Goal: Task Accomplishment & Management: Manage account settings

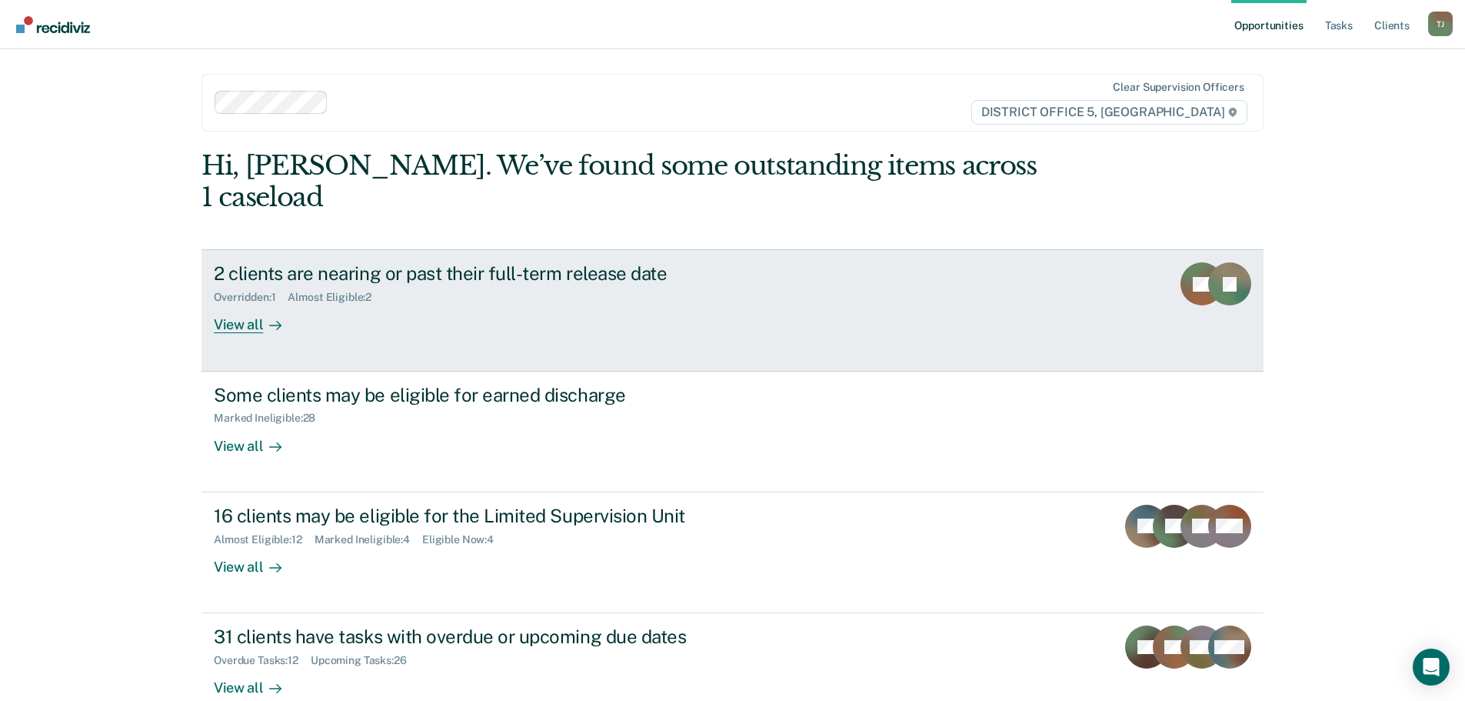
click at [453, 285] on div "Overridden : 1 Almost Eligible : 2" at bounding box center [484, 294] width 540 height 19
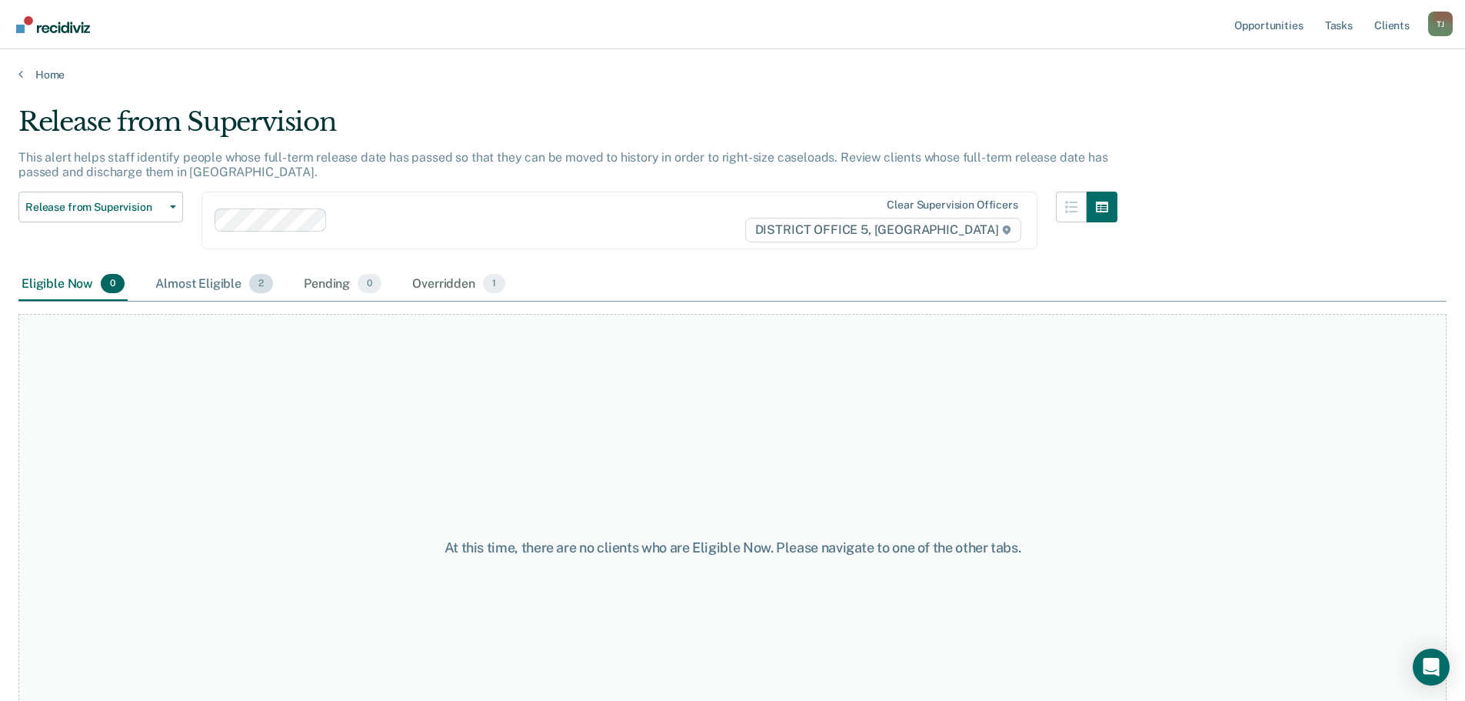
click at [203, 282] on div "Almost Eligible 2" at bounding box center [214, 285] width 124 height 34
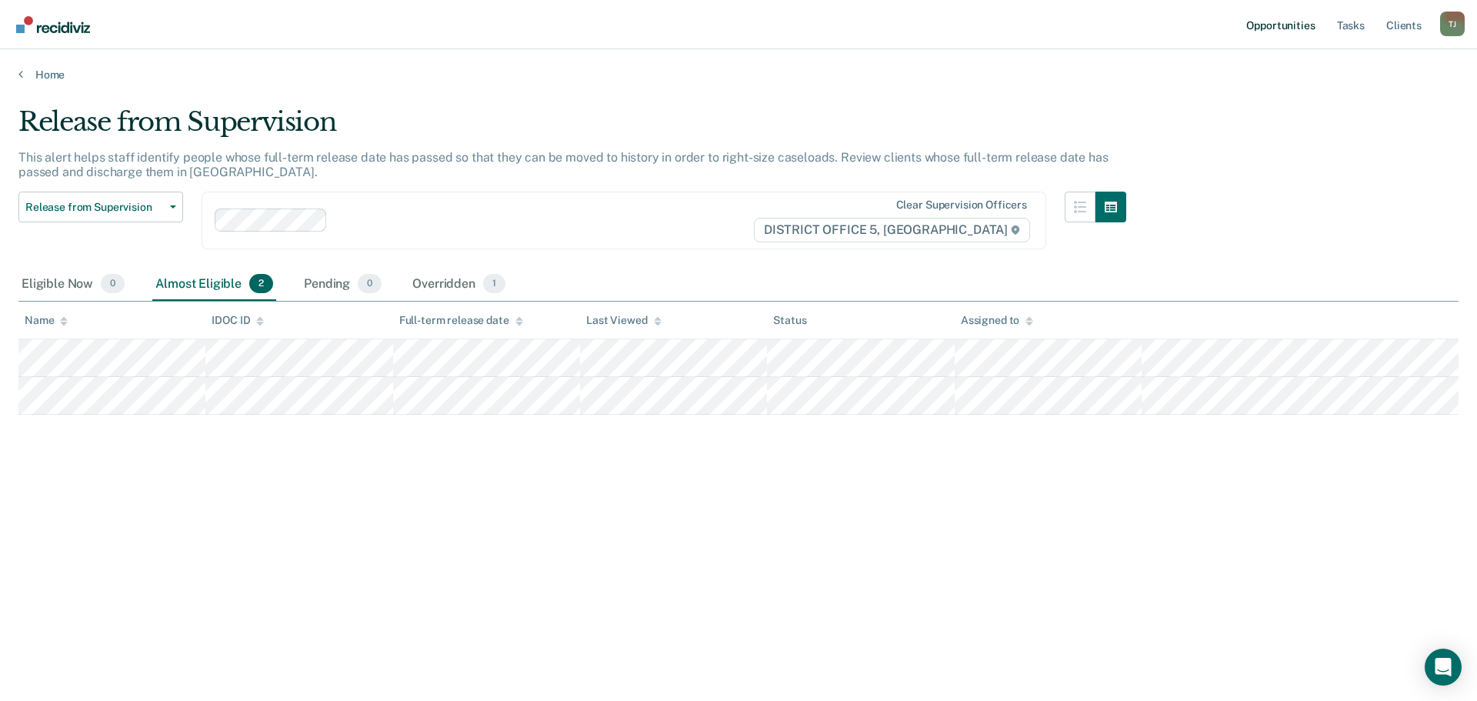
click at [1286, 32] on link "Opportunities" at bounding box center [1280, 24] width 75 height 49
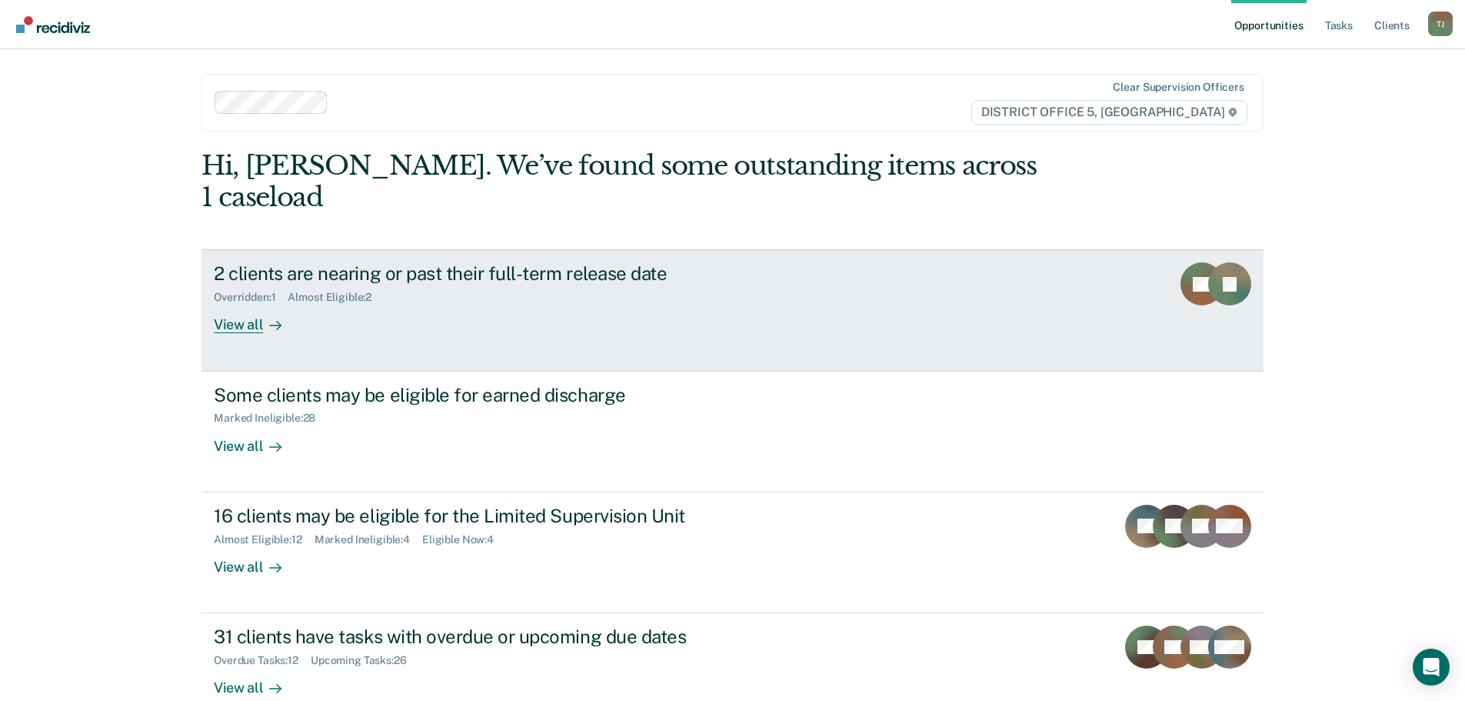
scroll to position [63, 0]
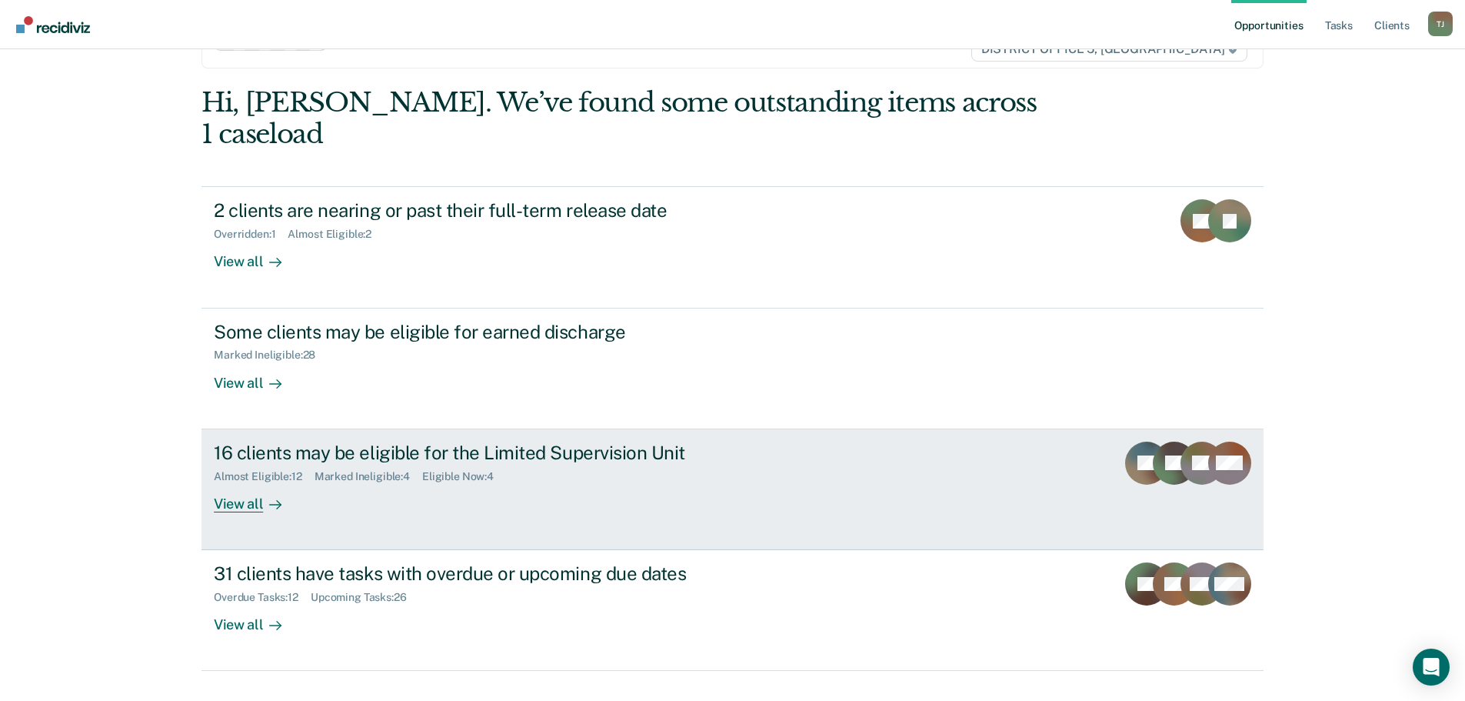
click at [925, 485] on link "16 clients may be eligible for the Limited Supervision Unit Almost Eligible : 1…" at bounding box center [733, 489] width 1062 height 121
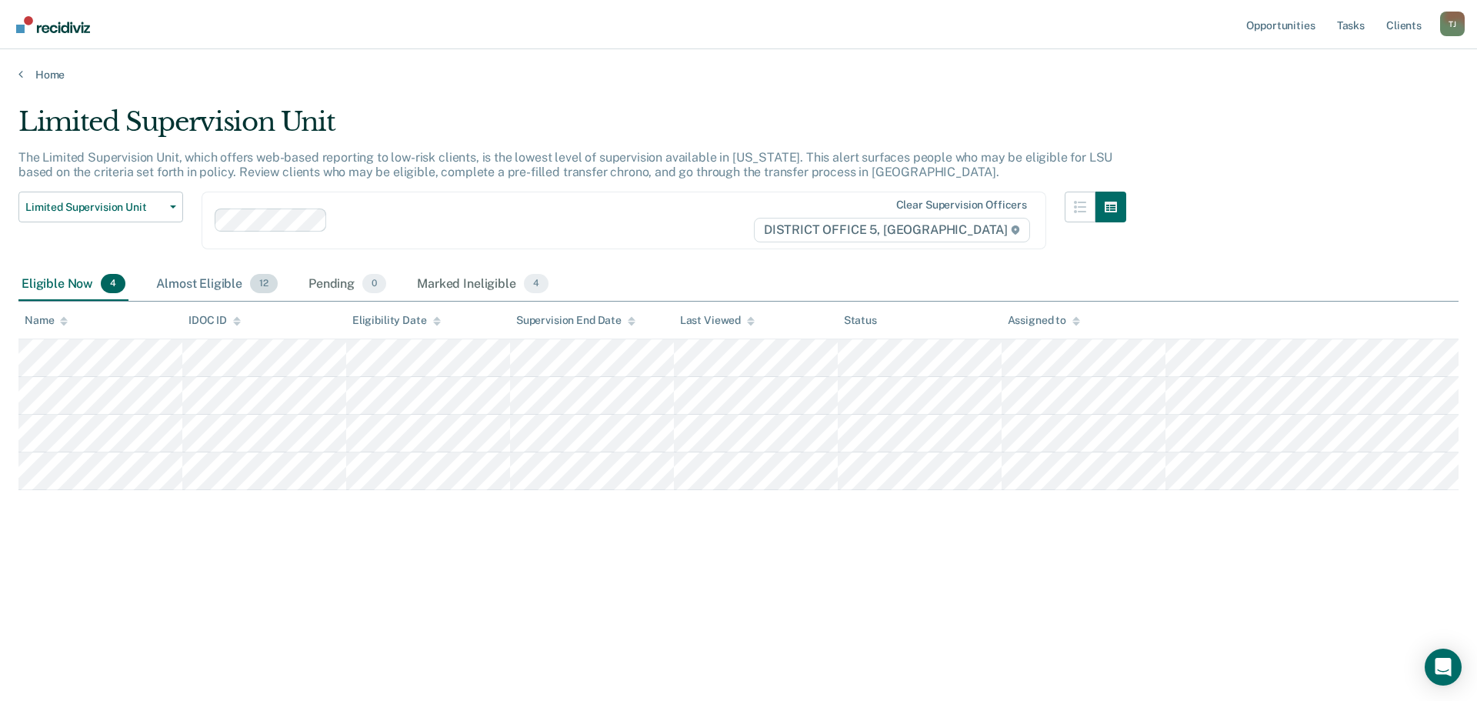
click at [221, 281] on div "Almost Eligible 12" at bounding box center [217, 285] width 128 height 34
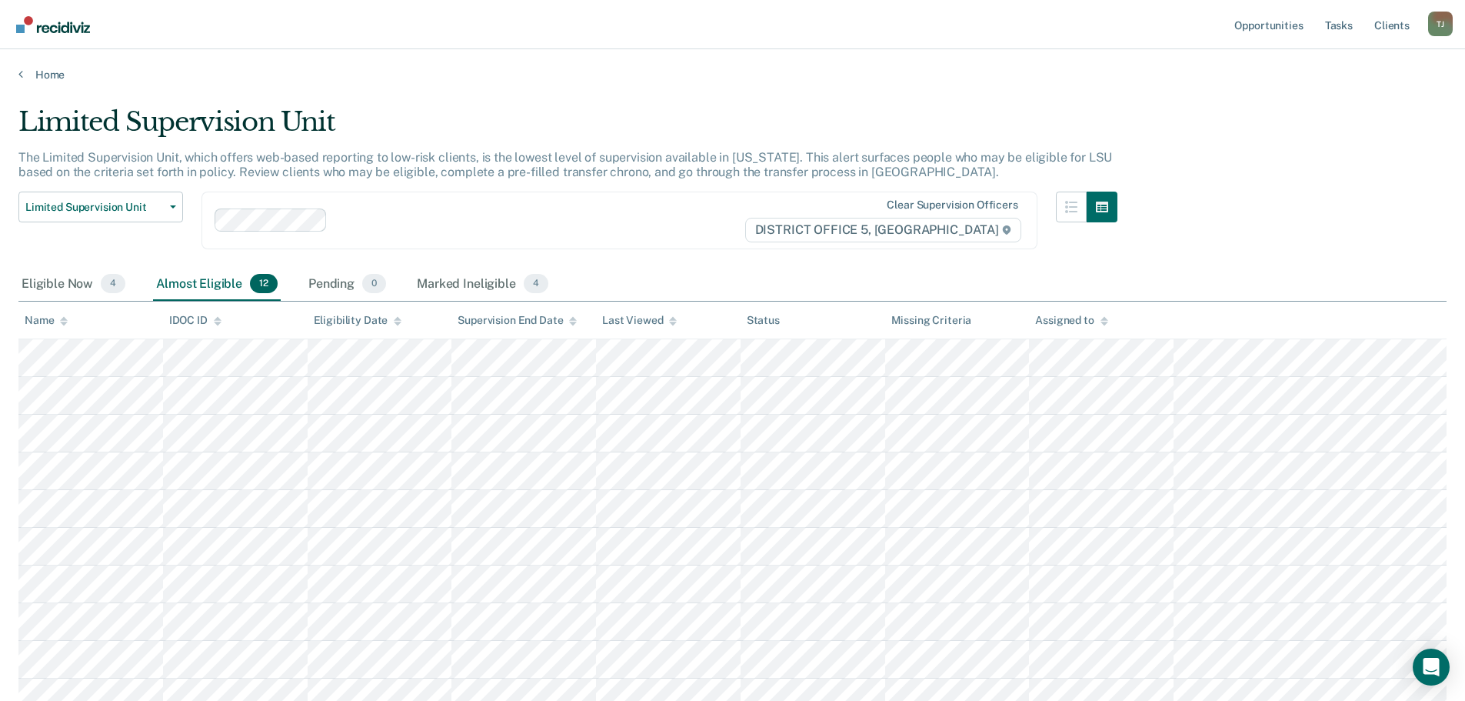
click at [66, 19] on img "Go to Recidiviz Home" at bounding box center [53, 24] width 74 height 17
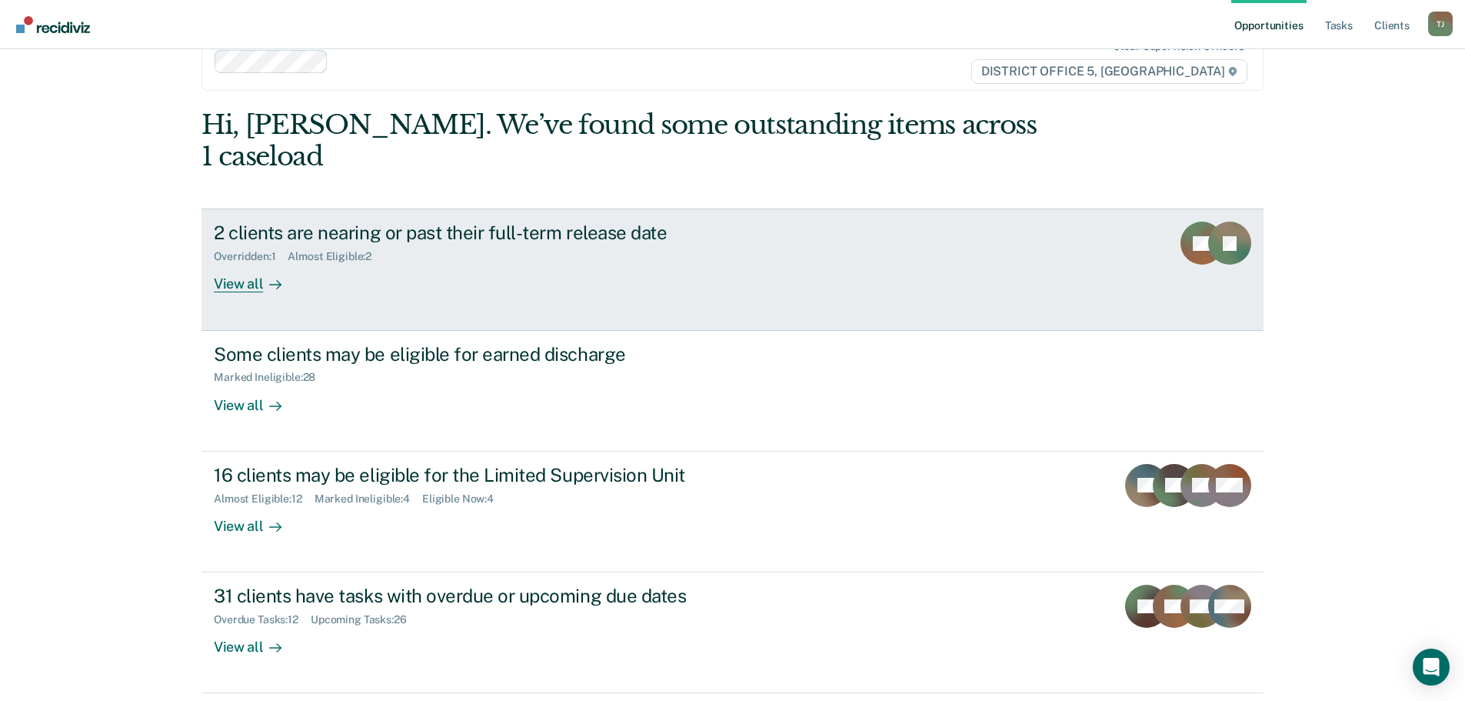
scroll to position [63, 0]
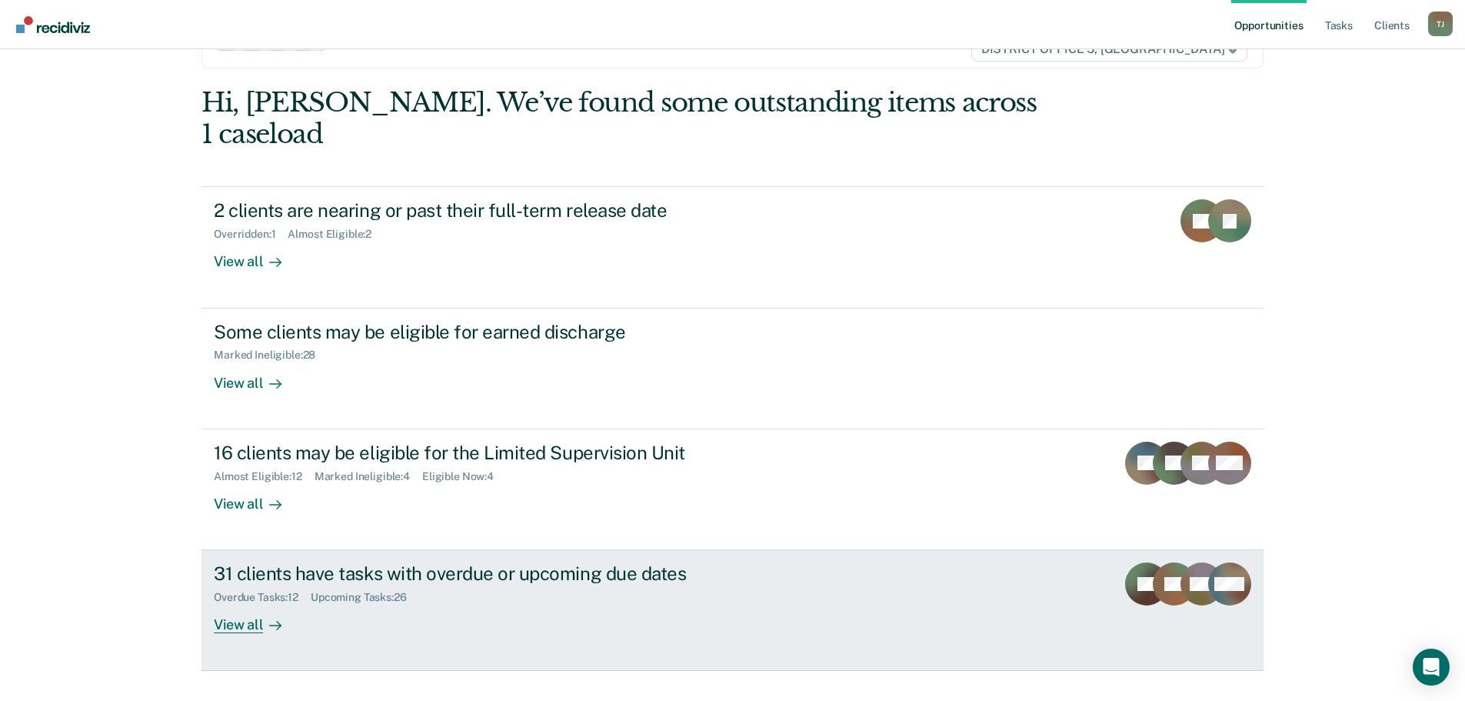
click at [605, 585] on div "Overdue Tasks : 12 Upcoming Tasks : 26" at bounding box center [484, 594] width 540 height 19
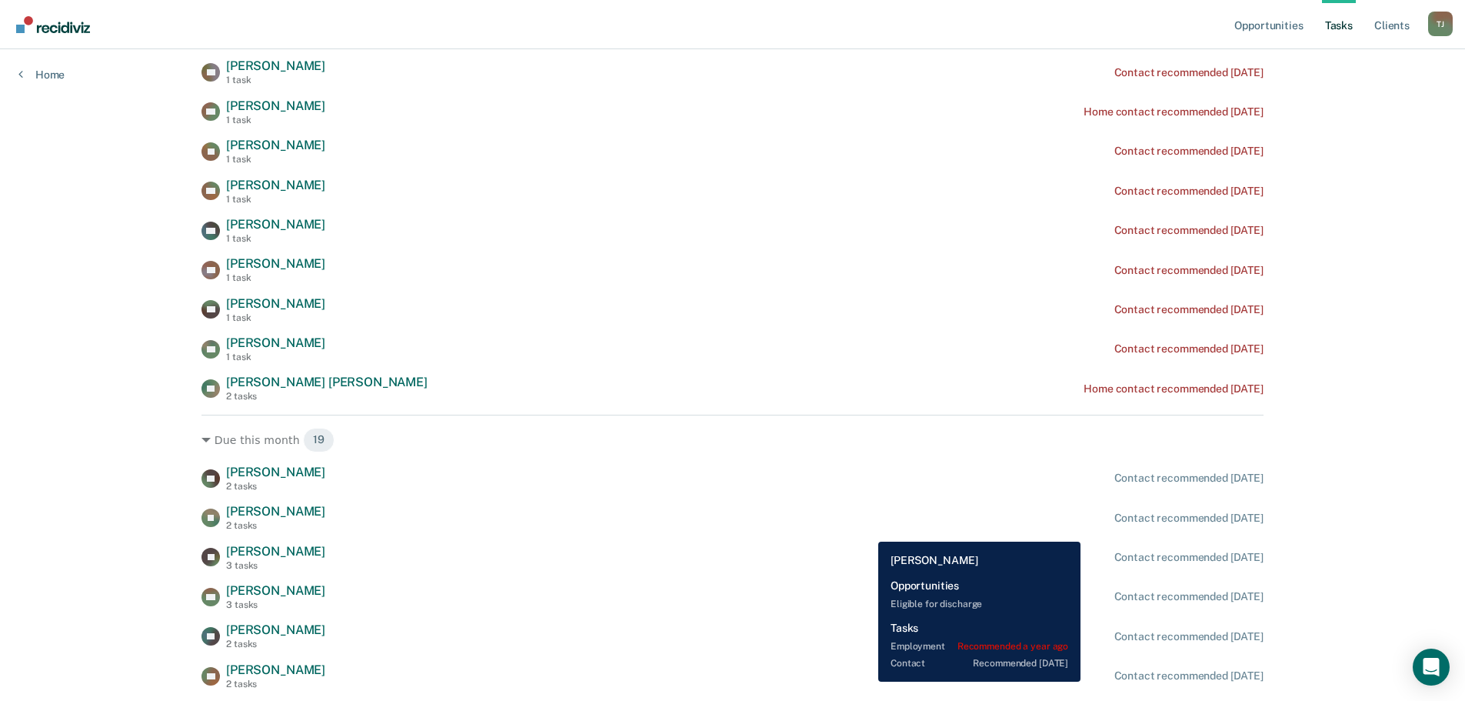
scroll to position [308, 0]
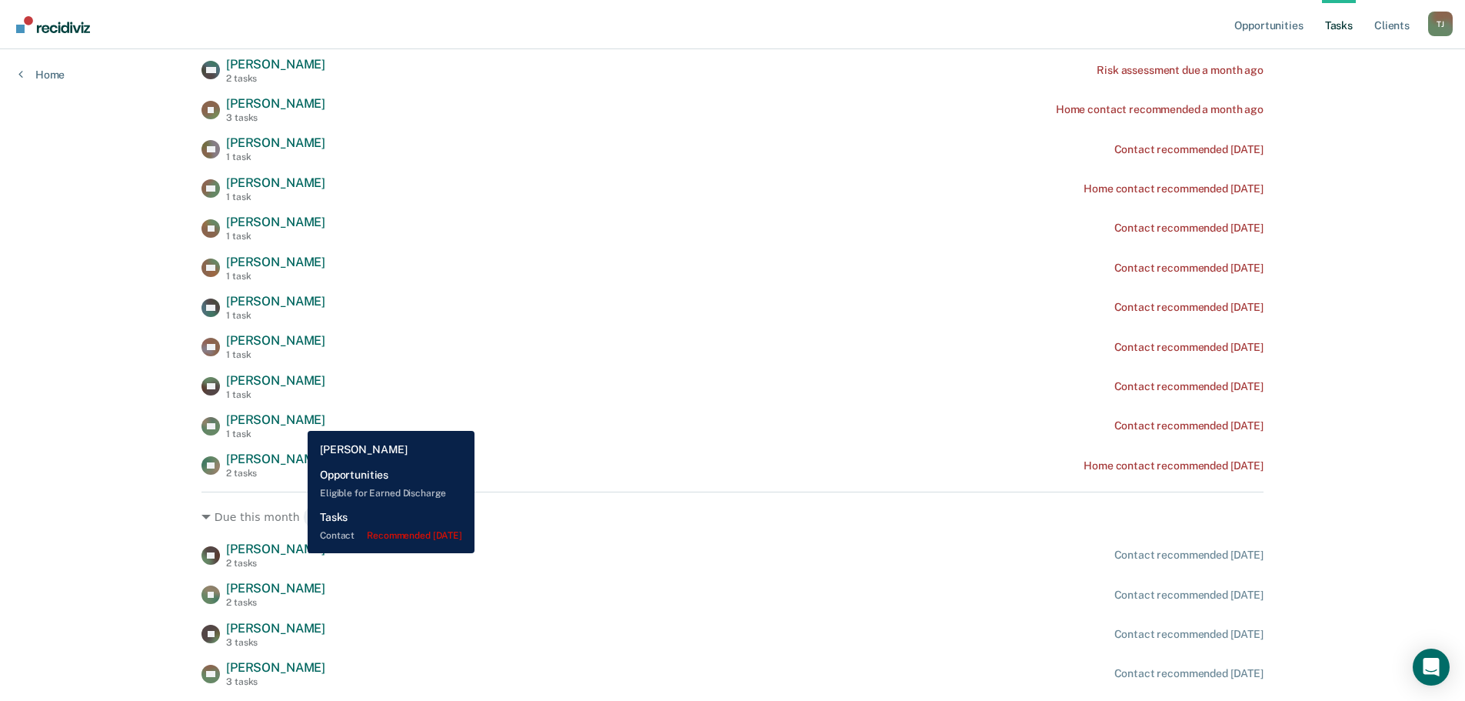
click at [296, 419] on span "[PERSON_NAME]" at bounding box center [275, 419] width 99 height 15
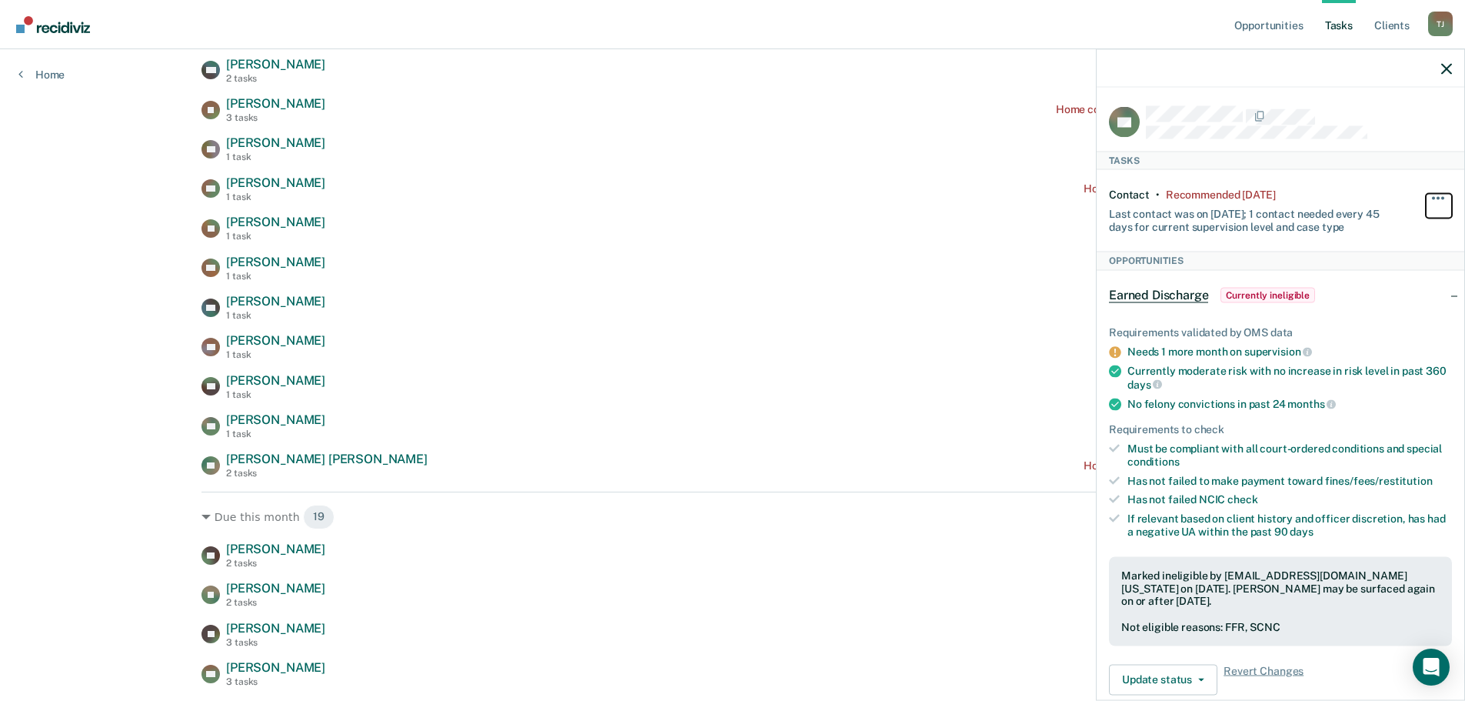
click at [1442, 196] on span "button" at bounding box center [1443, 197] width 3 height 3
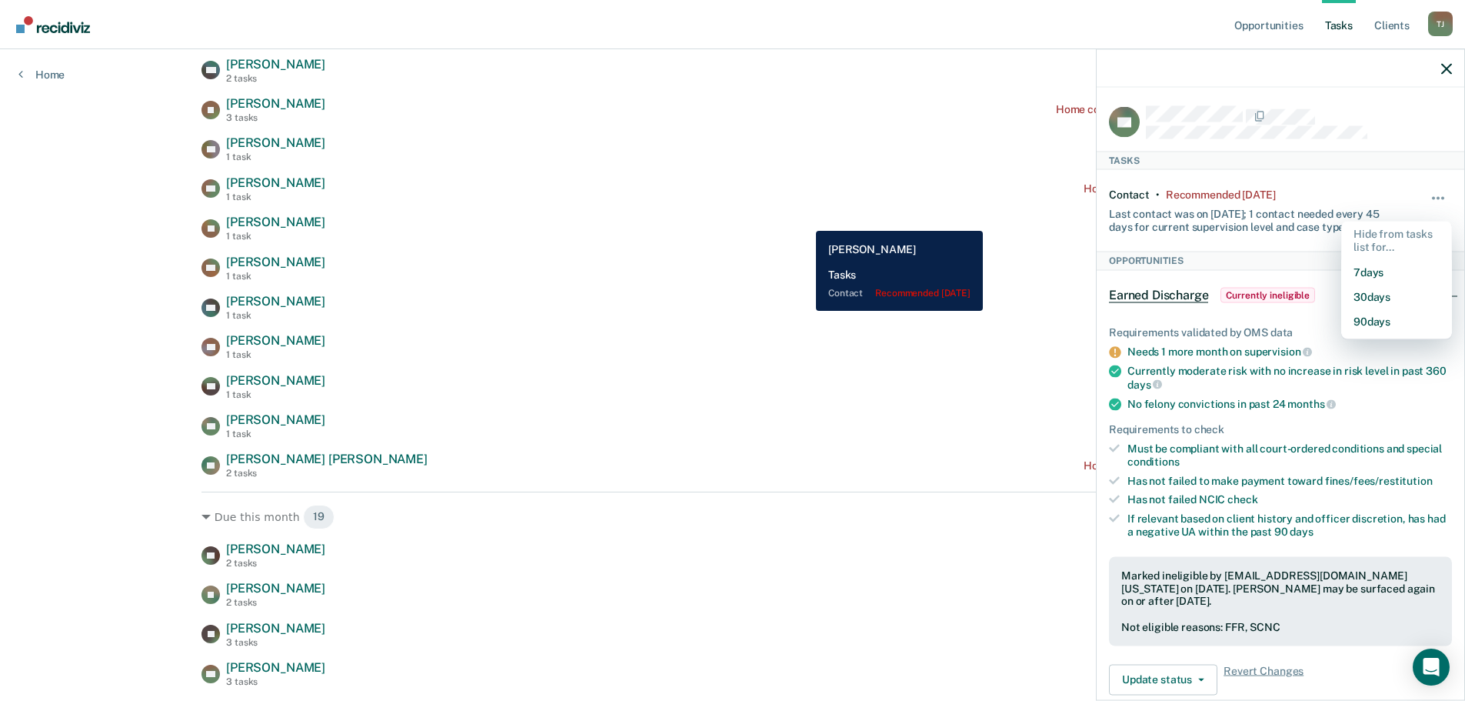
click at [805, 219] on div "[PERSON_NAME] [PERSON_NAME] 1 task Contact recommended [DATE]" at bounding box center [733, 228] width 1062 height 27
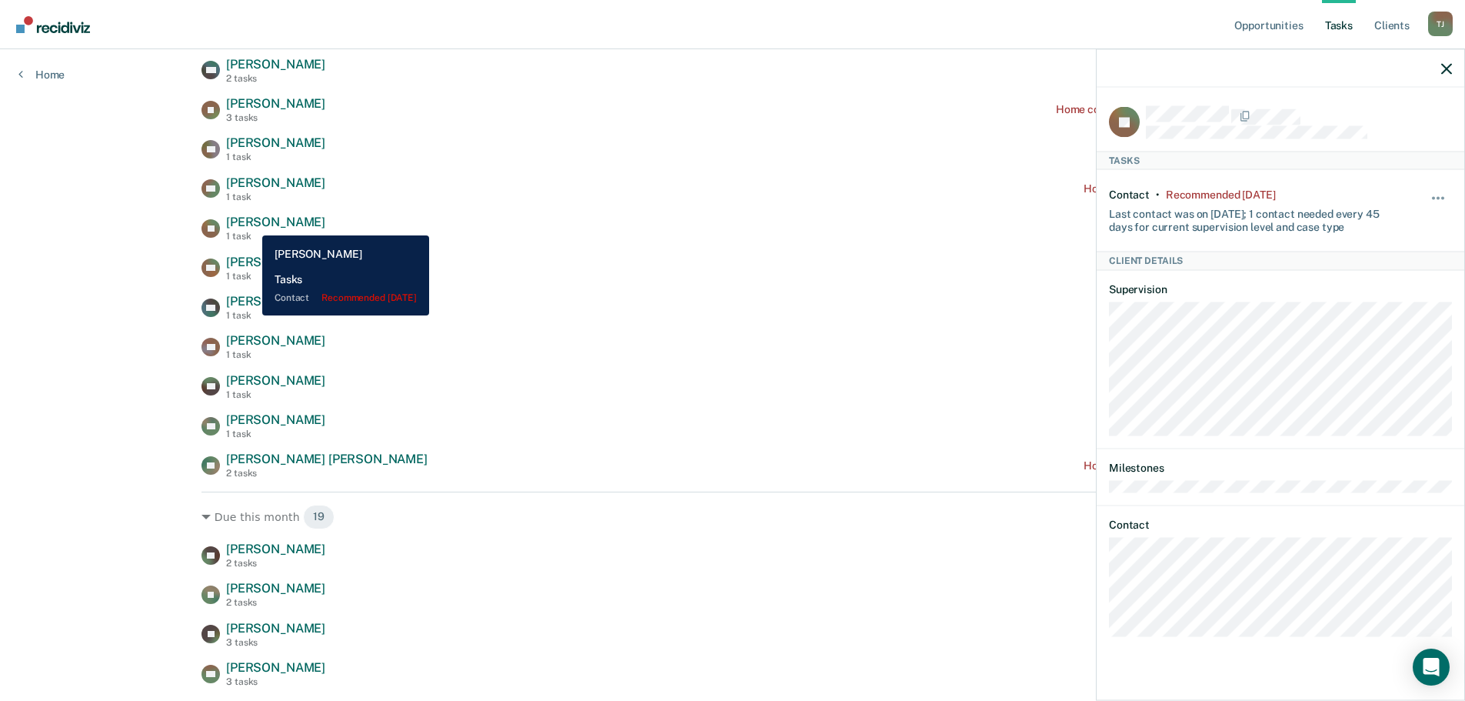
click at [251, 224] on span "[PERSON_NAME]" at bounding box center [275, 222] width 99 height 15
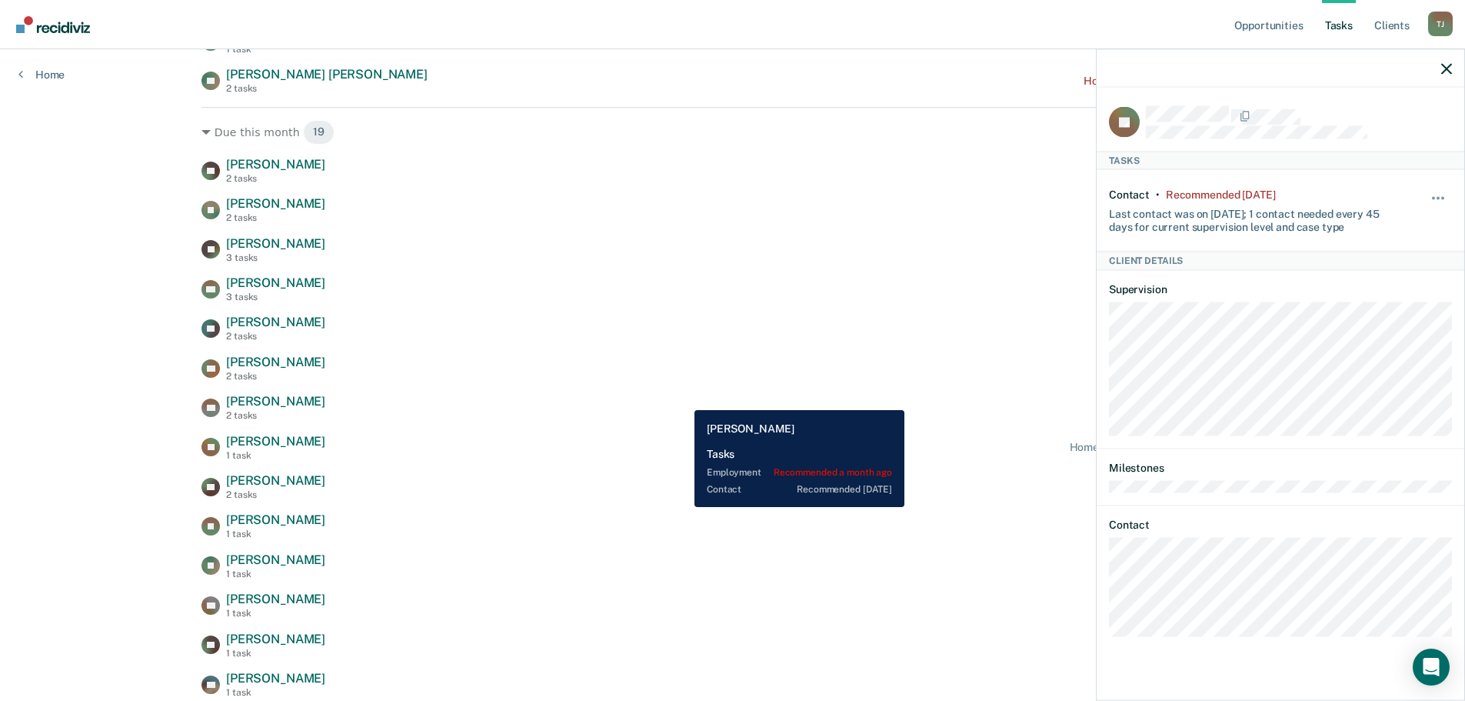
scroll to position [846, 0]
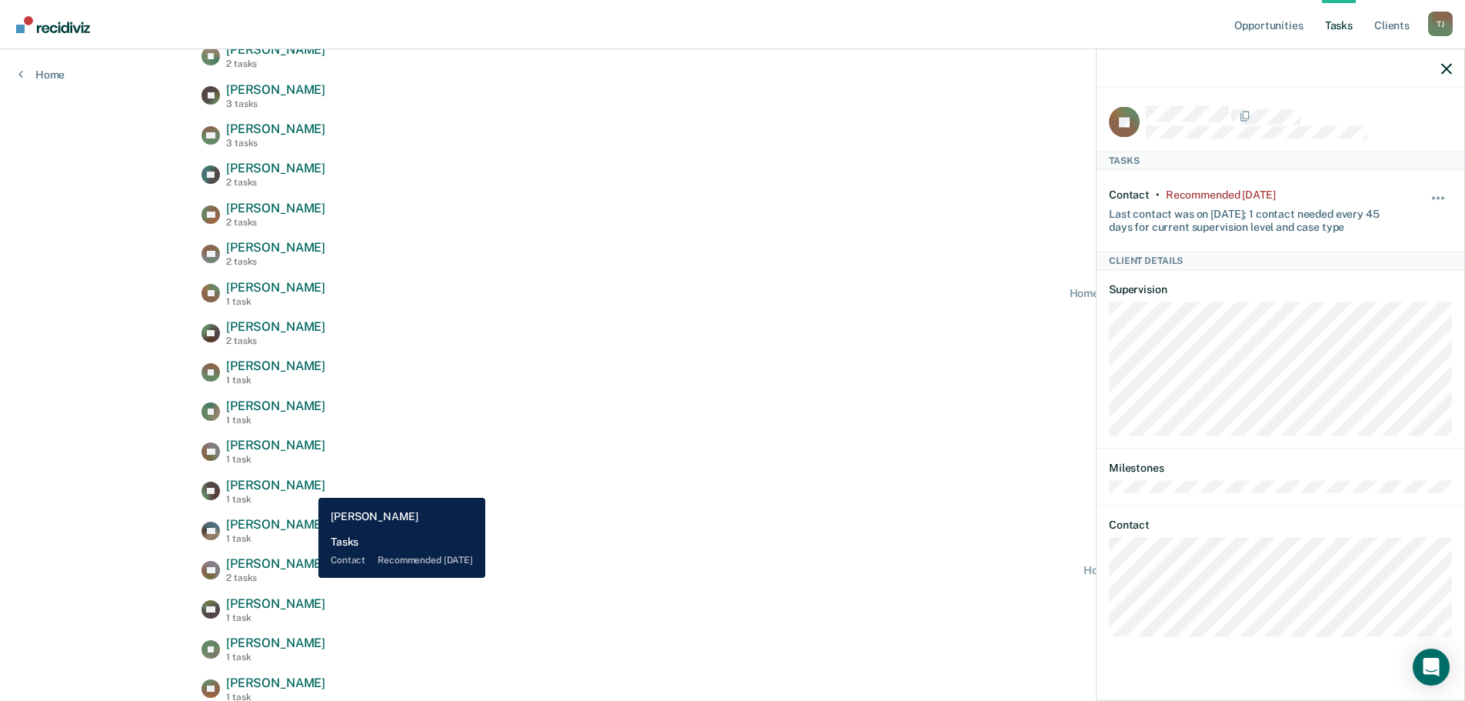
click at [307, 486] on span "[PERSON_NAME]" at bounding box center [275, 485] width 99 height 15
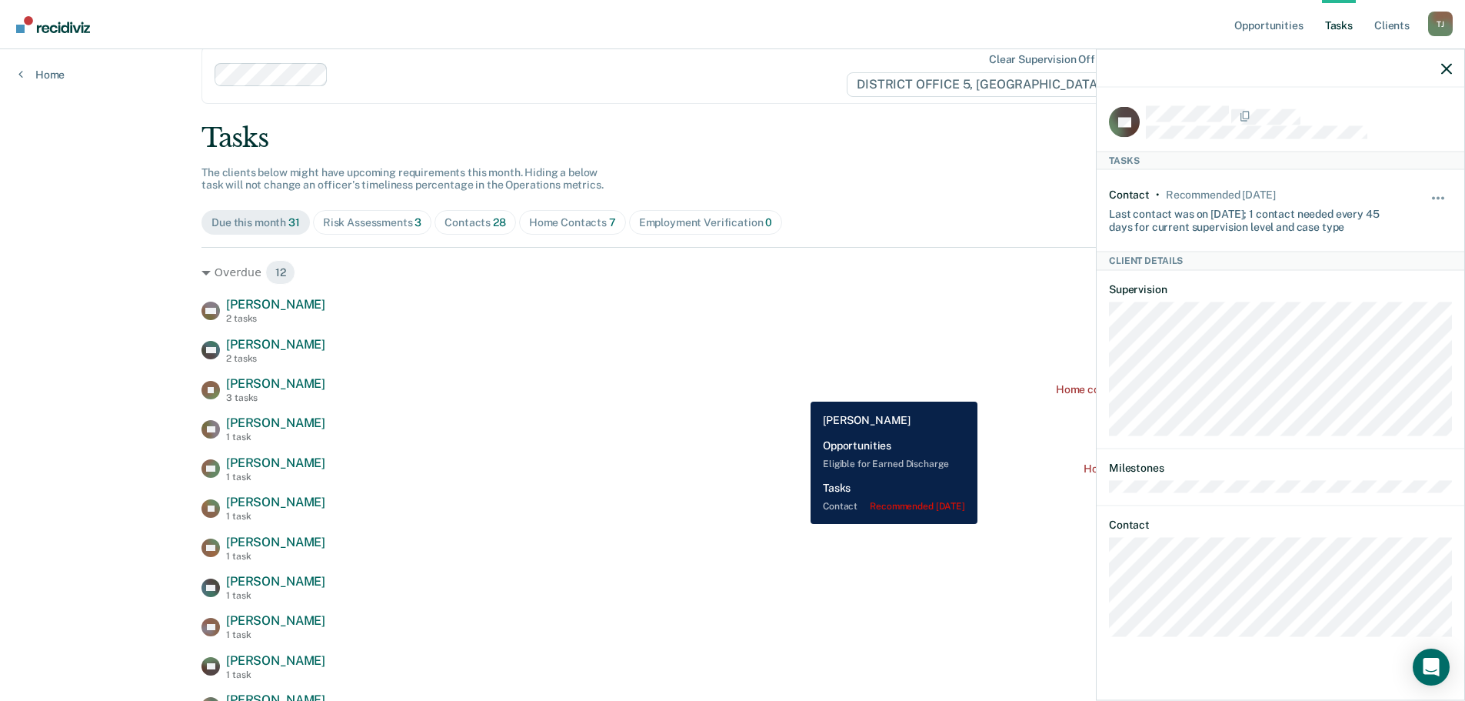
scroll to position [0, 0]
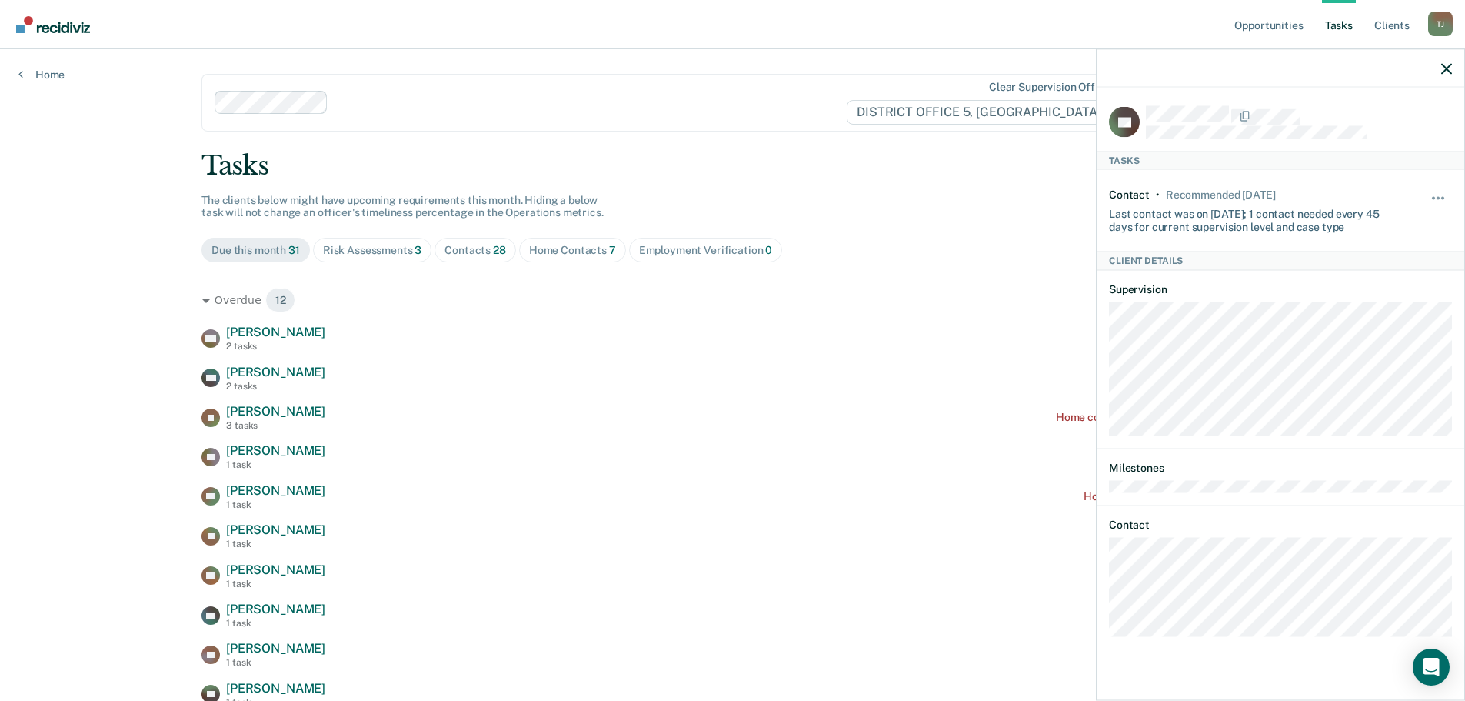
click at [571, 258] on span "Home Contacts 7" at bounding box center [572, 250] width 107 height 25
